Goal: Information Seeking & Learning: Learn about a topic

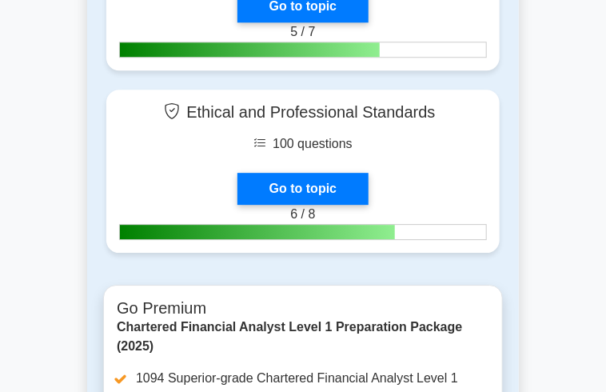
scroll to position [2559, 0]
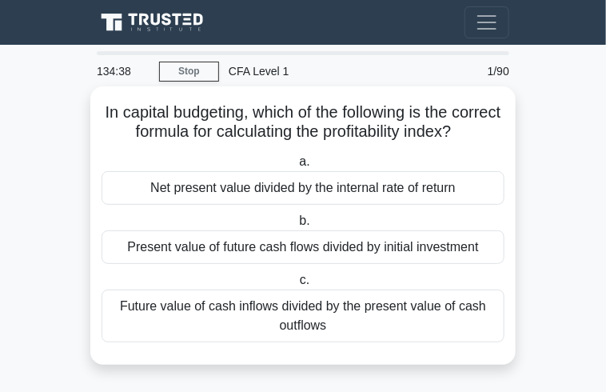
click at [379, 194] on div "Net present value divided by the internal rate of return" at bounding box center [303, 188] width 403 height 34
click at [296, 167] on input "a. Net present value divided by the internal rate of return" at bounding box center [296, 162] width 0 height 10
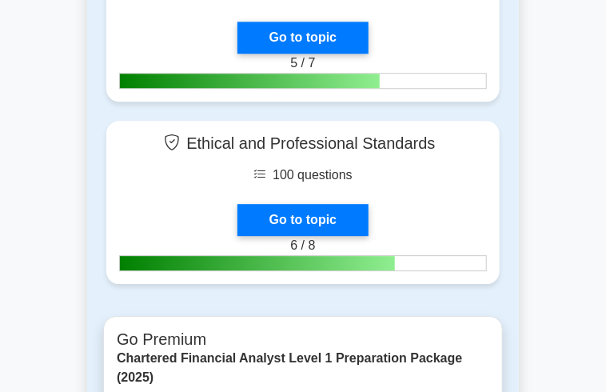
scroll to position [2559, 0]
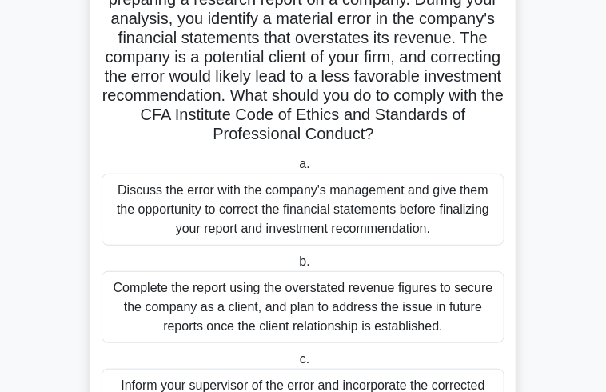
scroll to position [160, 0]
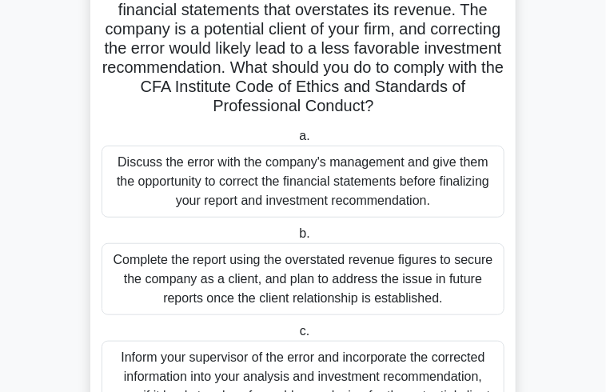
click at [421, 341] on div "Inform your supervisor of the error and incorporate the corrected information i…" at bounding box center [303, 377] width 403 height 72
click at [297, 331] on input "c. Inform your supervisor of the error and incorporate the corrected informatio…" at bounding box center [297, 331] width 0 height 10
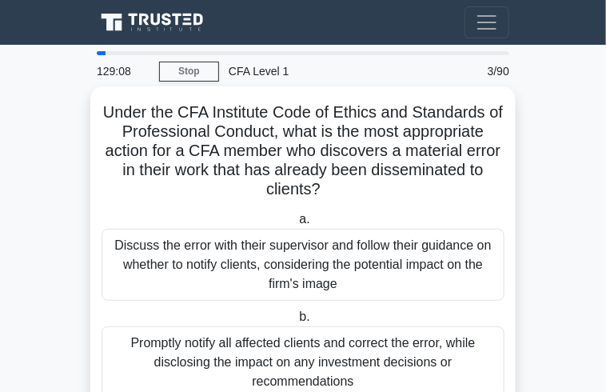
scroll to position [80, 0]
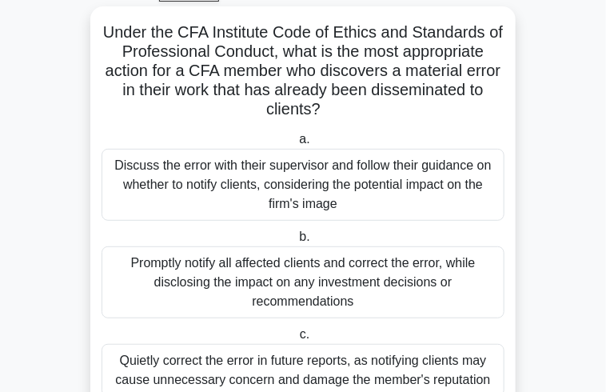
click at [425, 247] on div "Promptly notify all affected clients and correct the error, while disclosing th…" at bounding box center [303, 282] width 403 height 72
click at [296, 242] on input "b. Promptly notify all affected clients and correct the error, while disclosing…" at bounding box center [296, 237] width 0 height 10
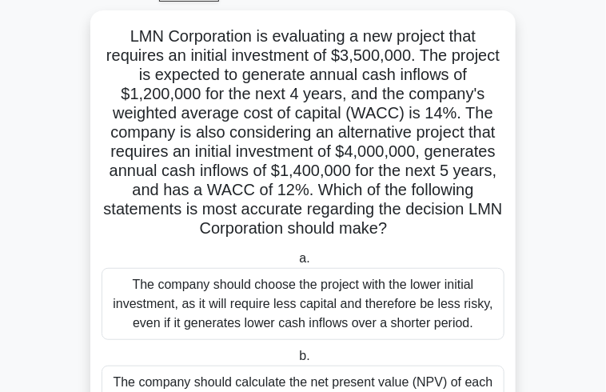
scroll to position [0, 0]
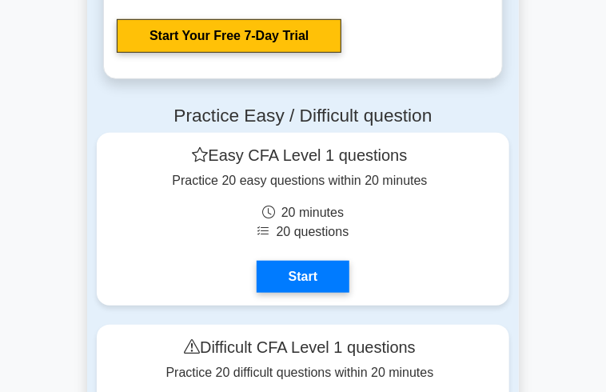
scroll to position [3279, 0]
